Goal: Task Accomplishment & Management: Complete application form

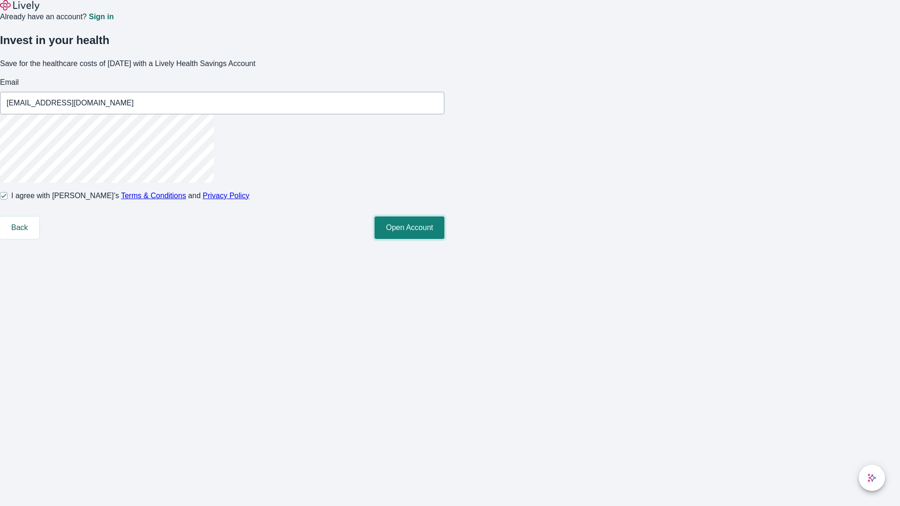
click at [444, 239] on button "Open Account" at bounding box center [409, 227] width 70 height 22
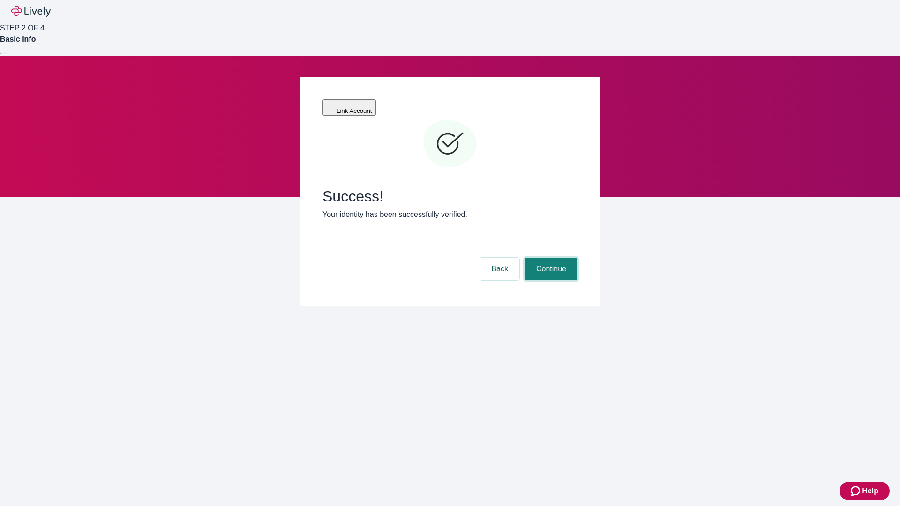
click at [550, 258] on button "Continue" at bounding box center [551, 269] width 52 height 22
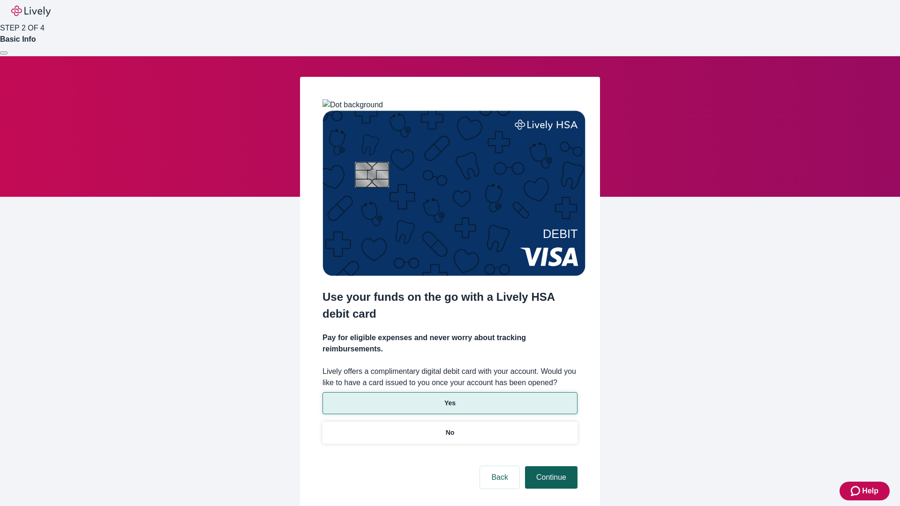
click at [449, 428] on p "No" at bounding box center [450, 433] width 9 height 10
click at [550, 466] on button "Continue" at bounding box center [551, 477] width 52 height 22
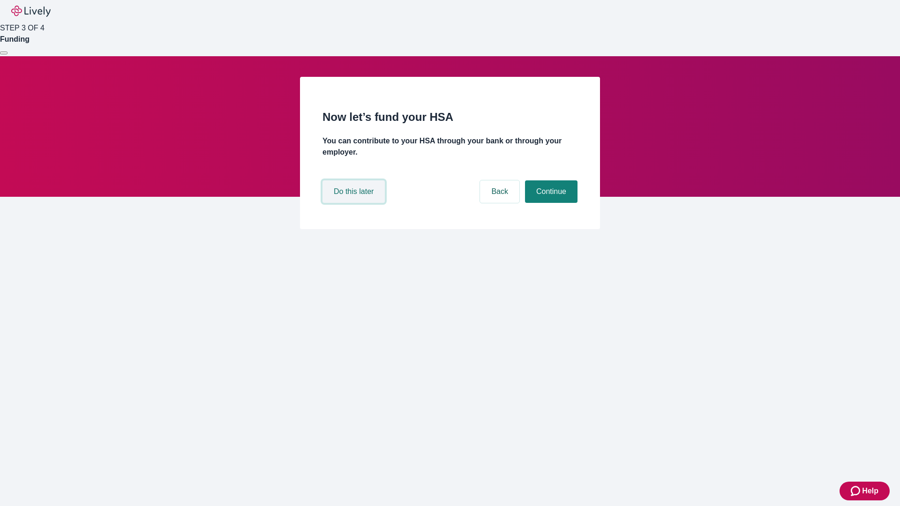
click at [355, 203] on button "Do this later" at bounding box center [353, 191] width 62 height 22
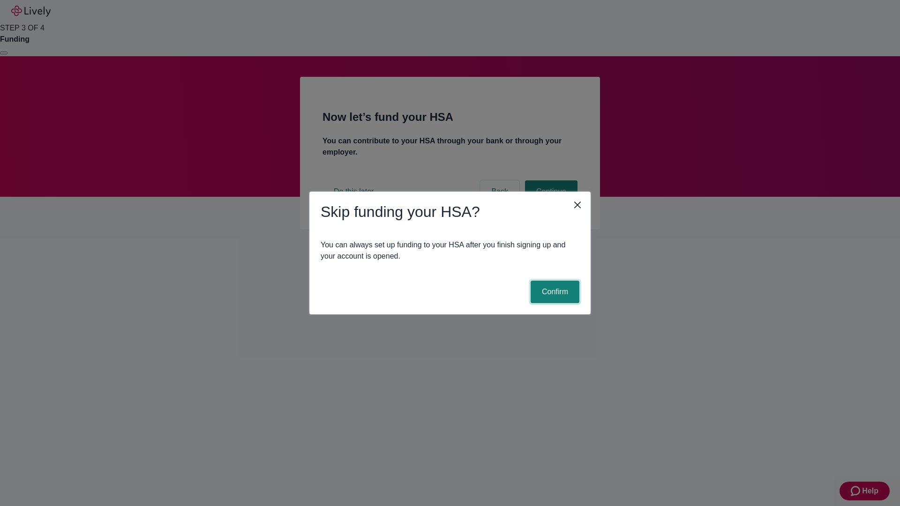
click at [553, 292] on button "Confirm" at bounding box center [554, 292] width 49 height 22
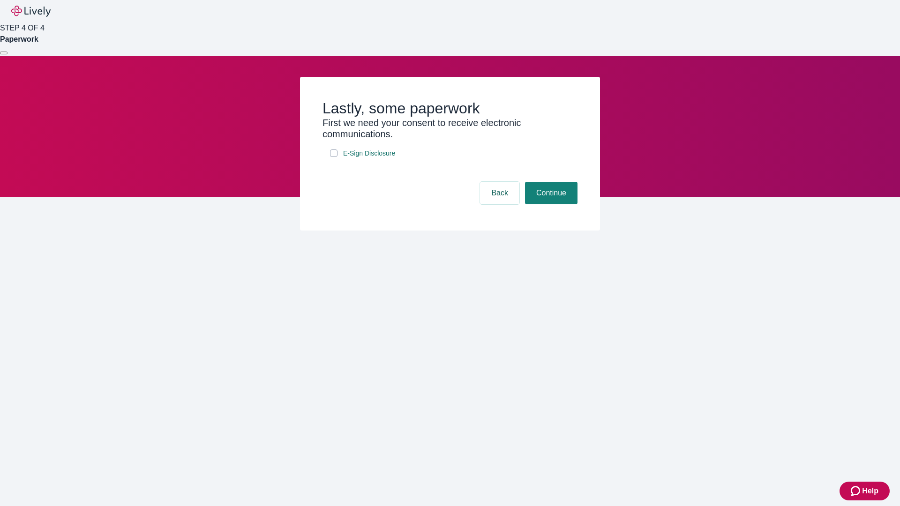
click at [334, 157] on input "E-Sign Disclosure" at bounding box center [333, 152] width 7 height 7
checkbox input "true"
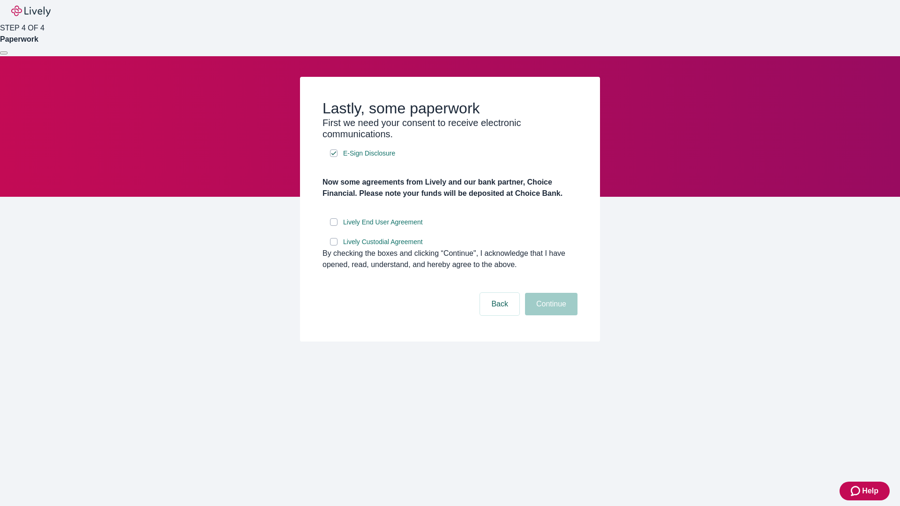
click at [334, 226] on input "Lively End User Agreement" at bounding box center [333, 221] width 7 height 7
checkbox input "true"
click at [334, 246] on input "Lively Custodial Agreement" at bounding box center [333, 241] width 7 height 7
checkbox input "true"
click at [550, 315] on button "Continue" at bounding box center [551, 304] width 52 height 22
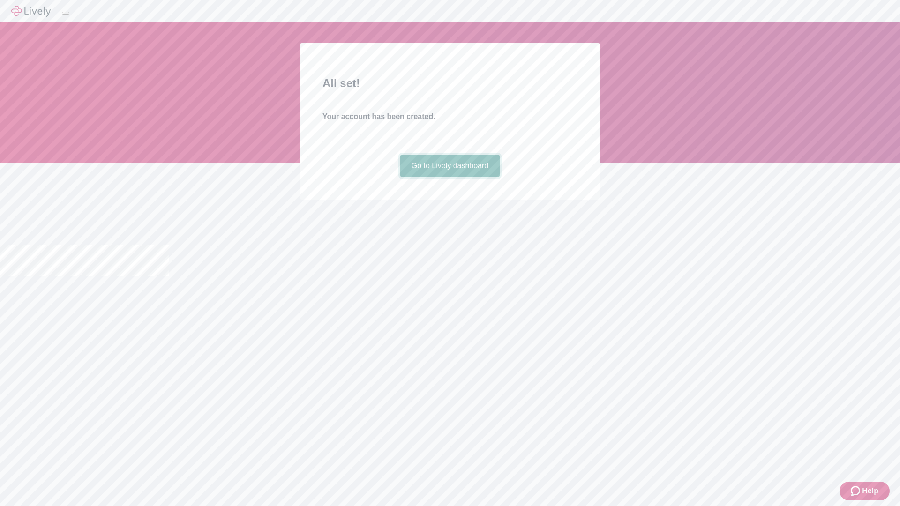
click at [449, 177] on link "Go to Lively dashboard" at bounding box center [450, 166] width 100 height 22
